Goal: Information Seeking & Learning: Learn about a topic

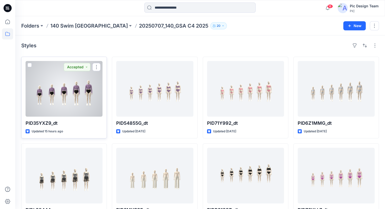
click at [74, 96] on div at bounding box center [64, 89] width 77 height 56
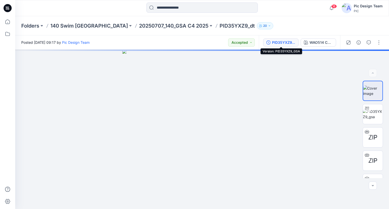
click at [274, 42] on div "PID35YXZ9_GSA" at bounding box center [283, 43] width 23 height 6
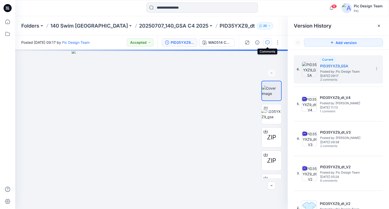
click at [268, 43] on icon "button" at bounding box center [267, 43] width 4 height 4
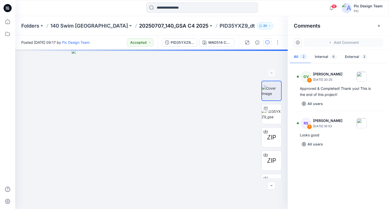
click at [147, 28] on p "20250707_140_GSA C4 2025" at bounding box center [173, 25] width 69 height 7
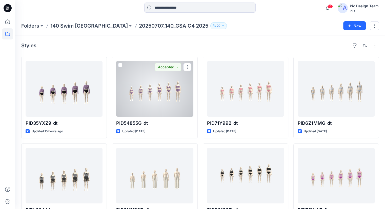
click at [170, 86] on div at bounding box center [154, 89] width 77 height 56
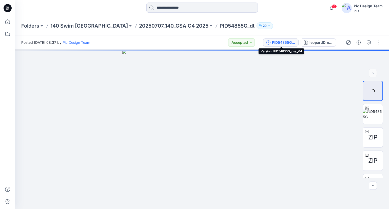
click at [281, 44] on div "PID54855G_gsa_V4" at bounding box center [283, 43] width 23 height 6
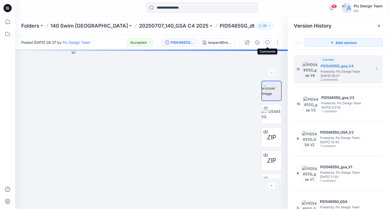
click at [269, 43] on icon "button" at bounding box center [267, 43] width 4 height 4
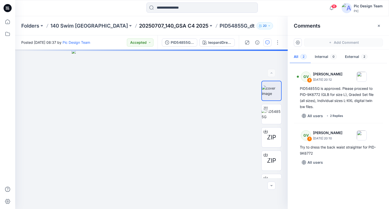
click at [139, 29] on p "20250707_140_GSA C4 2025" at bounding box center [173, 25] width 69 height 7
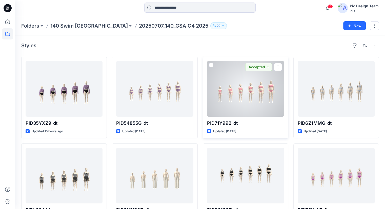
click at [232, 86] on div at bounding box center [245, 89] width 77 height 56
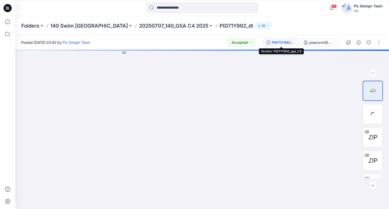
click at [275, 43] on div "PID71Y992_gsa_V3" at bounding box center [283, 43] width 23 height 6
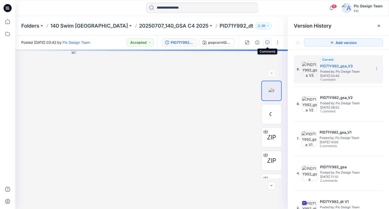
click at [265, 44] on icon "button" at bounding box center [267, 43] width 4 height 4
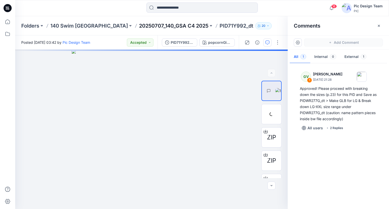
click at [139, 29] on p "20250707_140_GSA C4 2025" at bounding box center [173, 25] width 69 height 7
